Goal: Check status

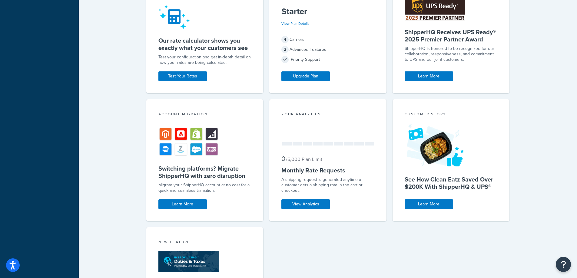
scroll to position [179, 0]
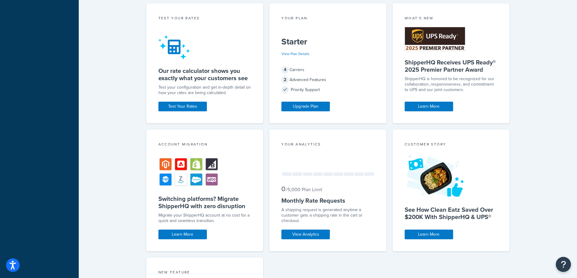
click at [315, 228] on div "Your Analytics 0 / 5,000 Plan Limit Monthly Rate Requests A shipping request is…" at bounding box center [327, 191] width 117 height 122
click at [315, 232] on link "View Analytics" at bounding box center [305, 235] width 48 height 10
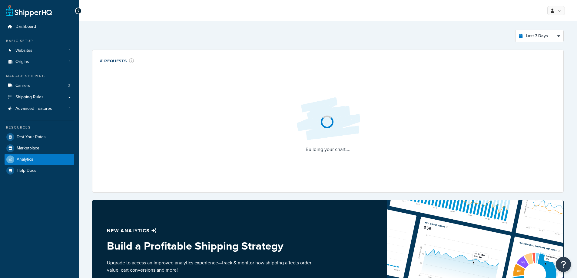
select select "last_7_days"
